Goal: Information Seeking & Learning: Learn about a topic

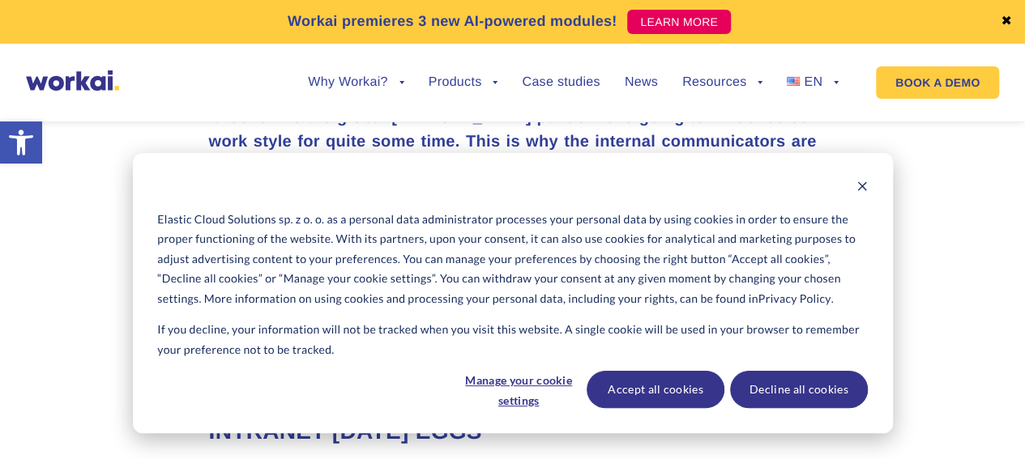
scroll to position [810, 0]
click at [682, 389] on button "Accept all cookies" at bounding box center [656, 389] width 138 height 37
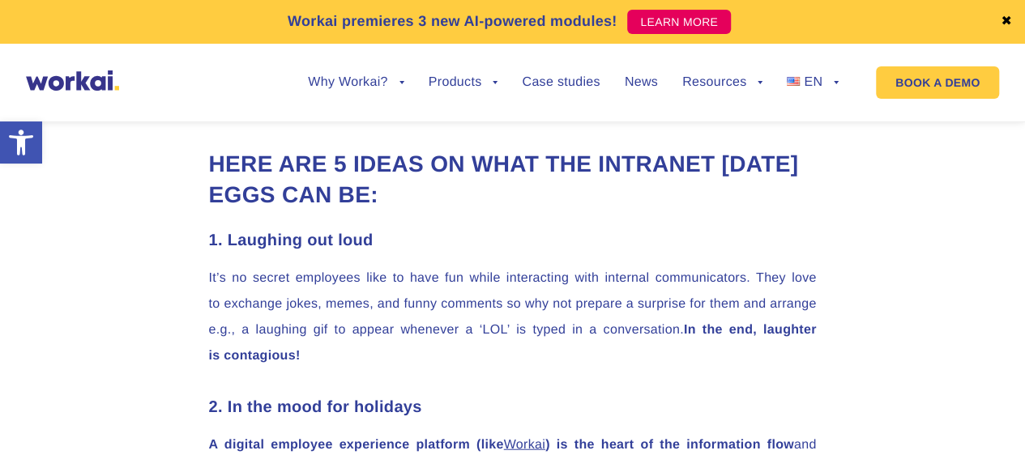
scroll to position [1783, 0]
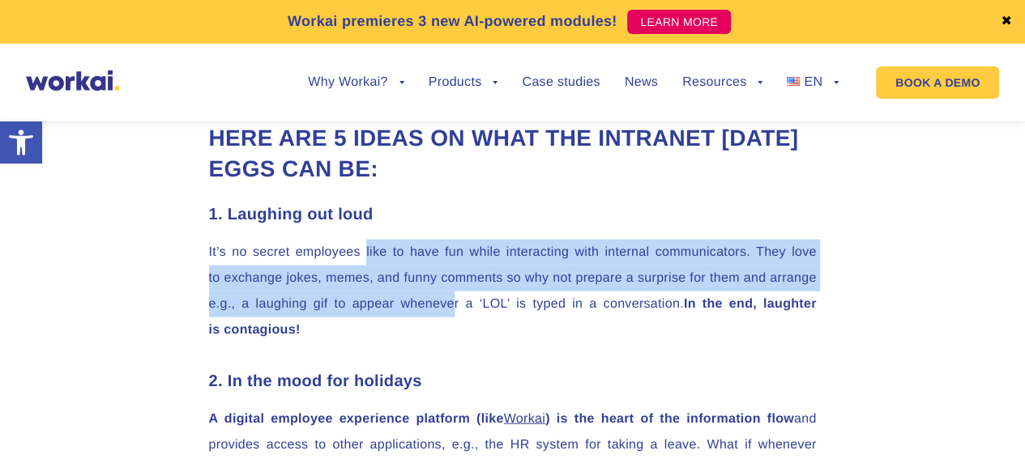
drag, startPoint x: 365, startPoint y: 252, endPoint x: 451, endPoint y: 310, distance: 103.8
click at [451, 310] on p "It’s no secret employees like to have fun while interacting with internal commu…" at bounding box center [513, 292] width 608 height 104
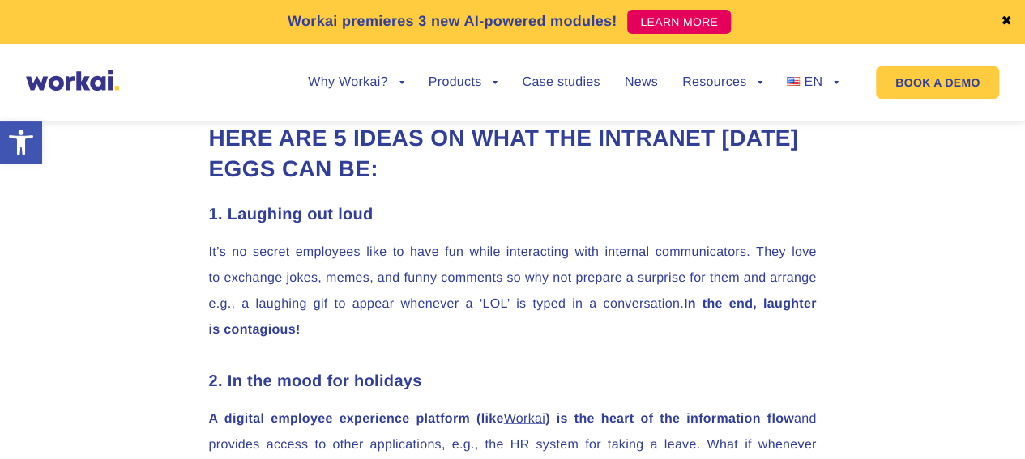
click at [463, 299] on p "It’s no secret employees like to have fun while interacting with internal commu…" at bounding box center [513, 292] width 608 height 104
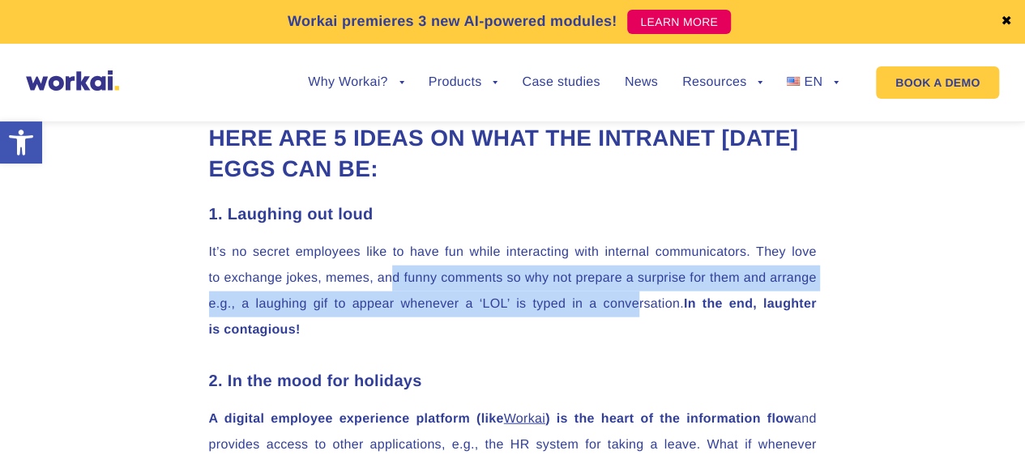
drag, startPoint x: 391, startPoint y: 274, endPoint x: 634, endPoint y: 310, distance: 245.8
click at [634, 310] on p "It’s no secret employees like to have fun while interacting with internal commu…" at bounding box center [513, 292] width 608 height 104
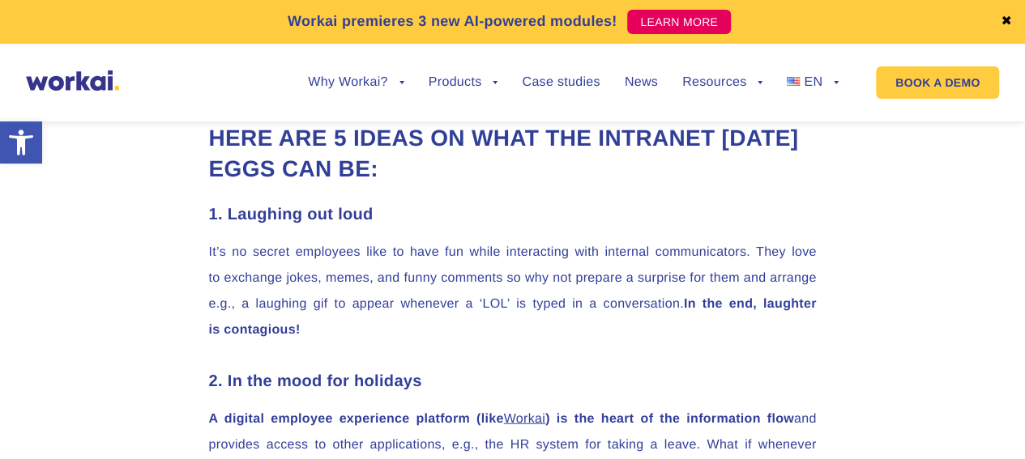
click at [639, 308] on p "It’s no secret employees like to have fun while interacting with internal commu…" at bounding box center [513, 292] width 608 height 104
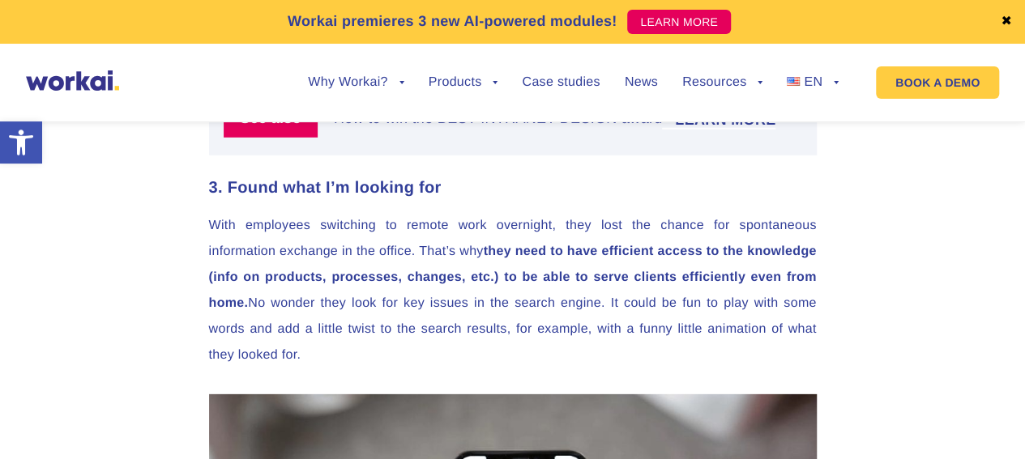
scroll to position [2269, 0]
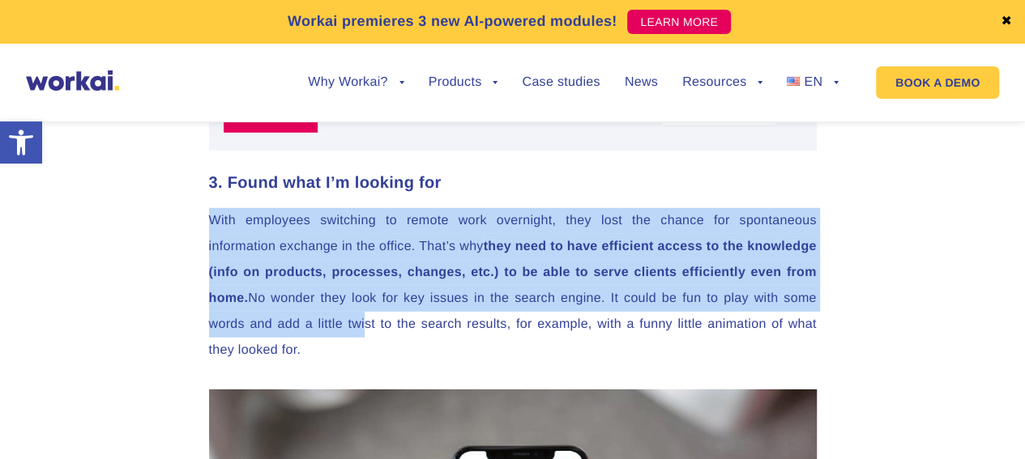
drag, startPoint x: 207, startPoint y: 220, endPoint x: 420, endPoint y: 317, distance: 233.9
click at [420, 317] on div "It looks like the global [MEDICAL_DATA] pandemic is going to influence our work…" at bounding box center [513, 54] width 640 height 2818
click at [405, 254] on p "With employees switching to remote work overnight, they lost the chance for spo…" at bounding box center [513, 286] width 608 height 156
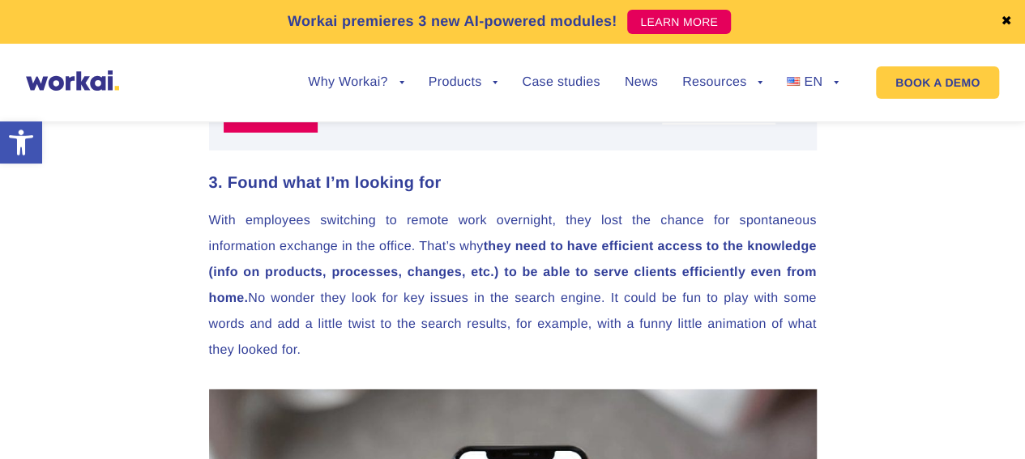
drag, startPoint x: 453, startPoint y: 242, endPoint x: 605, endPoint y: 342, distance: 181.4
click at [605, 342] on p "With employees switching to remote work overnight, they lost the chance for spo…" at bounding box center [513, 286] width 608 height 156
click at [596, 336] on p "With employees switching to remote work overnight, they lost the chance for spo…" at bounding box center [513, 286] width 608 height 156
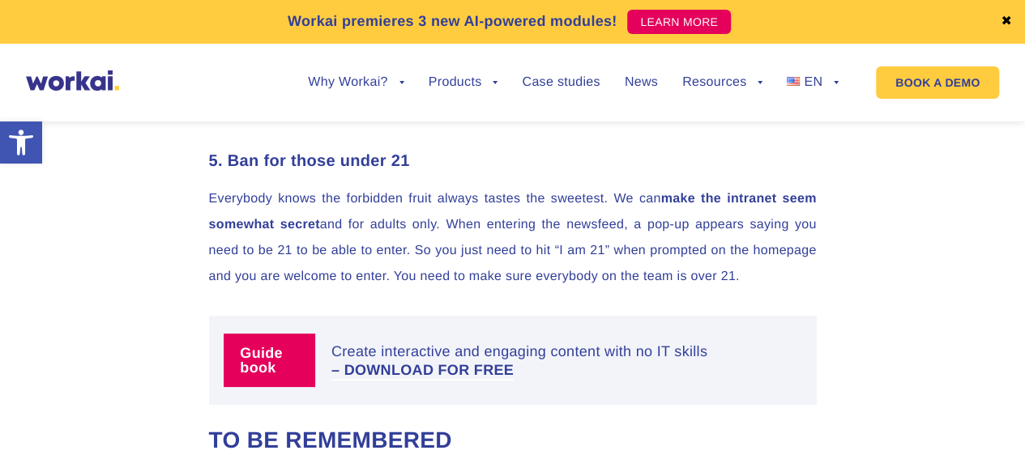
scroll to position [3242, 0]
